Goal: Information Seeking & Learning: Learn about a topic

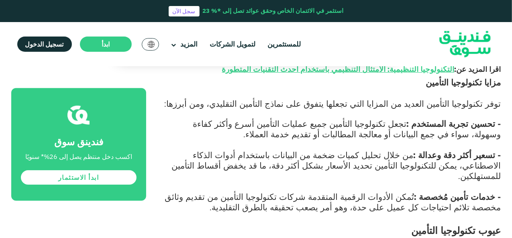
scroll to position [1125, 0]
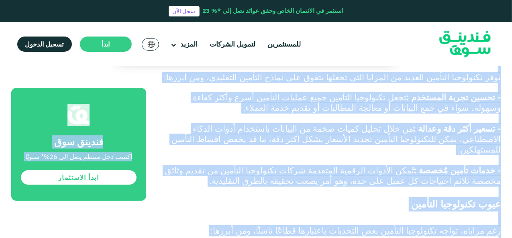
scroll to position [1248, 0]
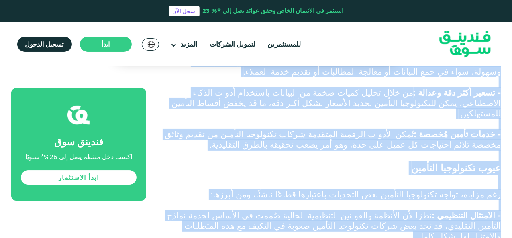
drag, startPoint x: 501, startPoint y: 108, endPoint x: 192, endPoint y: 161, distance: 313.4
copy div "يُعد قطاع التأمين من أبطأ القطاعات المالية في تبني التغيير، وذلك لاعتماده الطوي…"
